Goal: Information Seeking & Learning: Learn about a topic

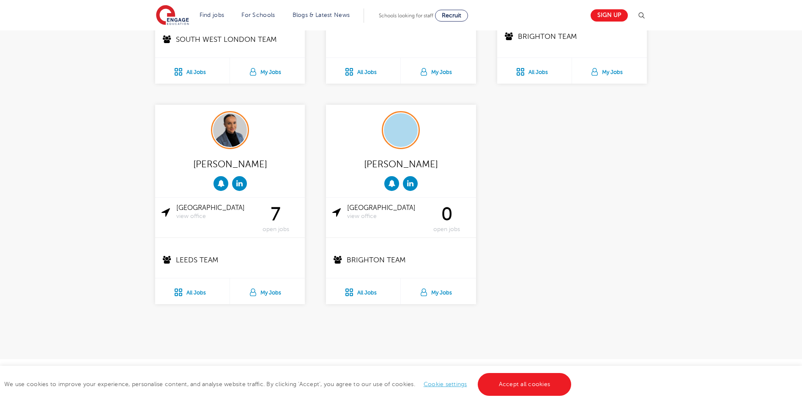
scroll to position [1564, 0]
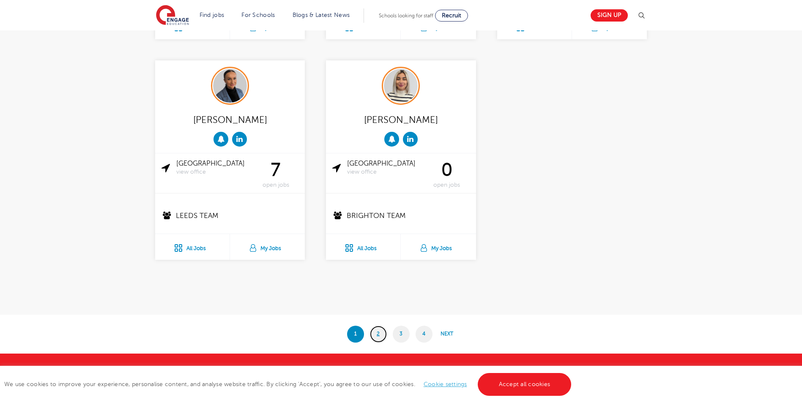
click at [376, 336] on link "2" at bounding box center [378, 334] width 17 height 17
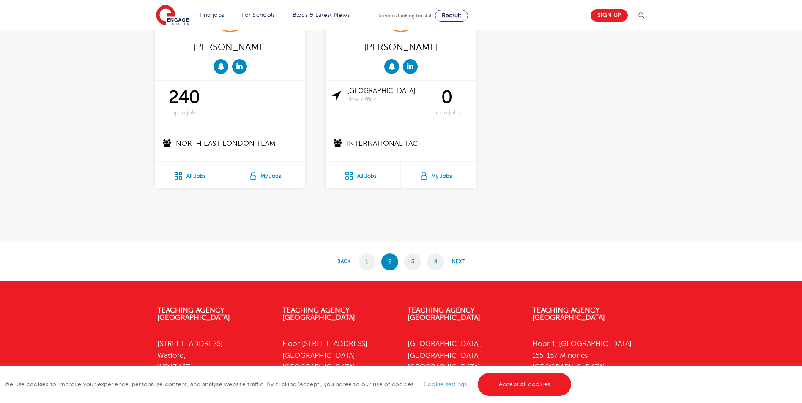
scroll to position [1690, 0]
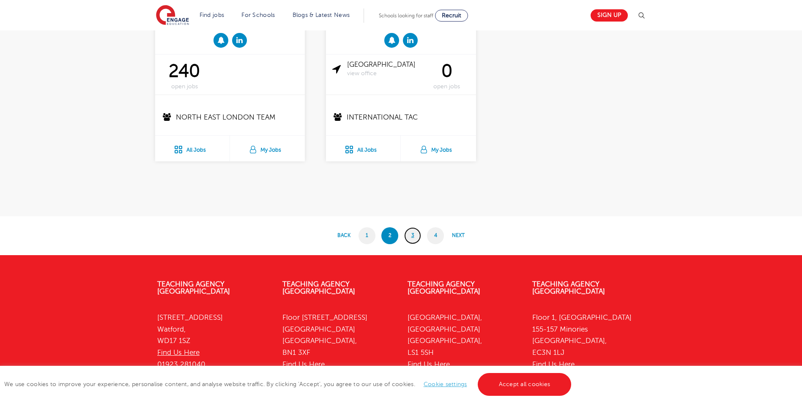
click at [412, 237] on link "3" at bounding box center [412, 235] width 17 height 17
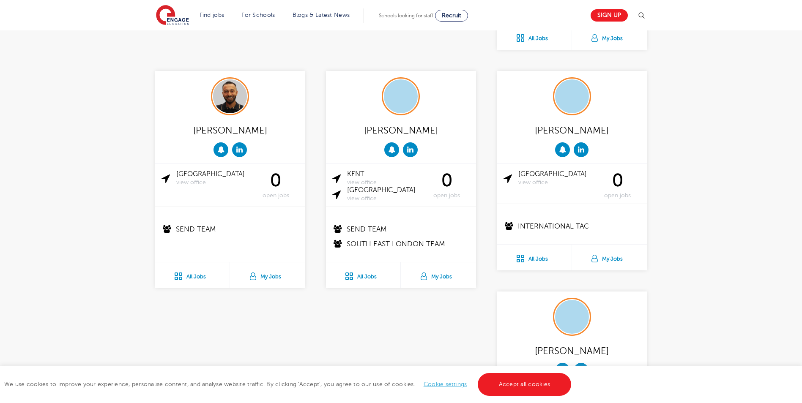
scroll to position [1606, 0]
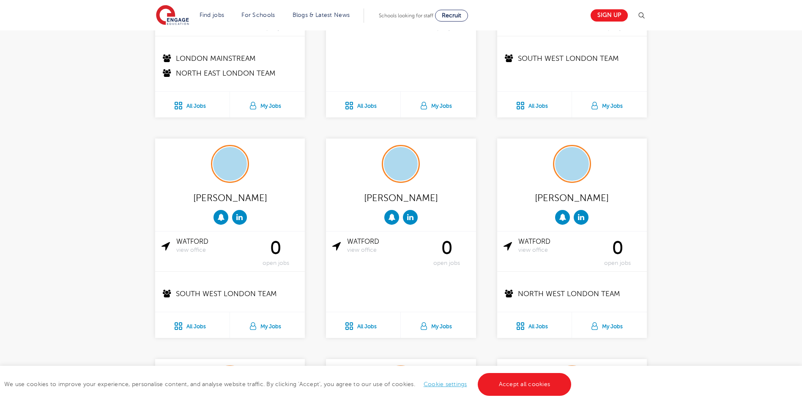
scroll to position [930, 0]
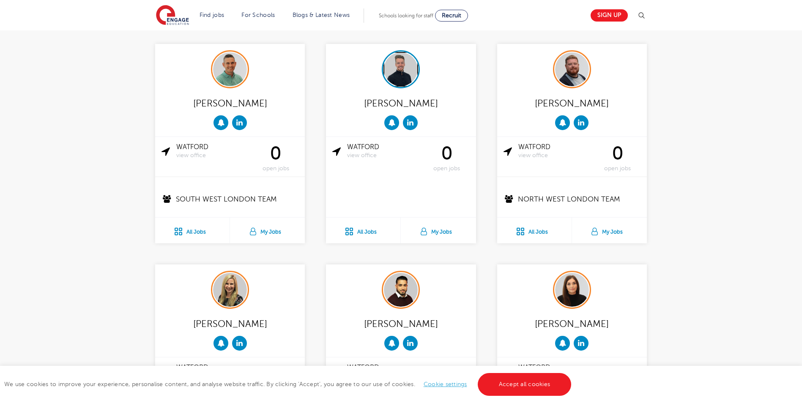
click at [396, 77] on img at bounding box center [401, 69] width 34 height 34
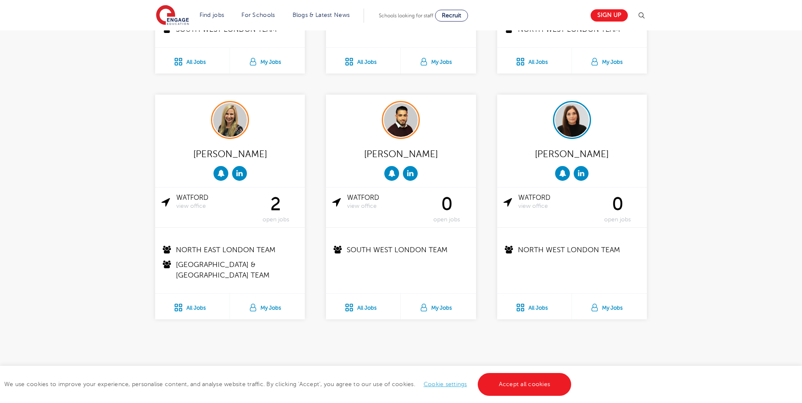
scroll to position [1099, 0]
click at [571, 129] on img at bounding box center [572, 121] width 34 height 34
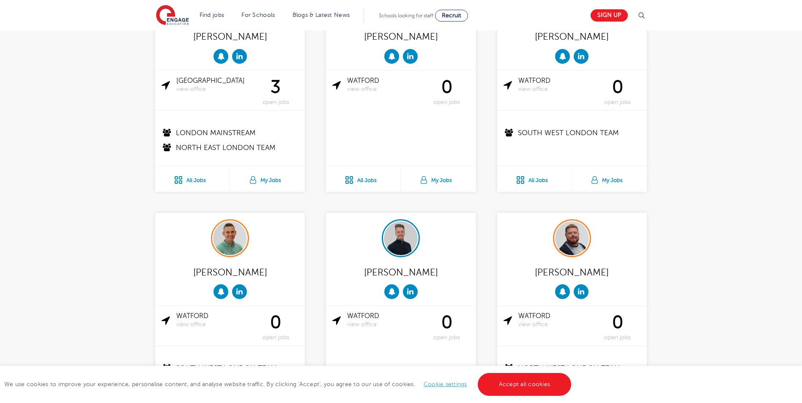
scroll to position [832, 0]
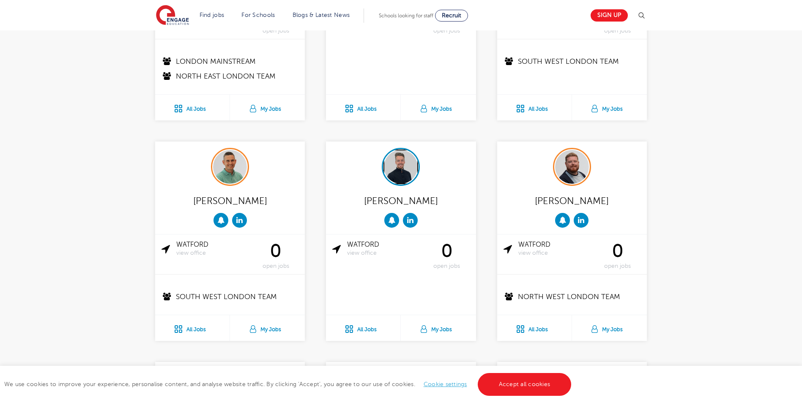
click at [389, 180] on div at bounding box center [400, 166] width 35 height 35
